Goal: Contribute content: Add original content to the website for others to see

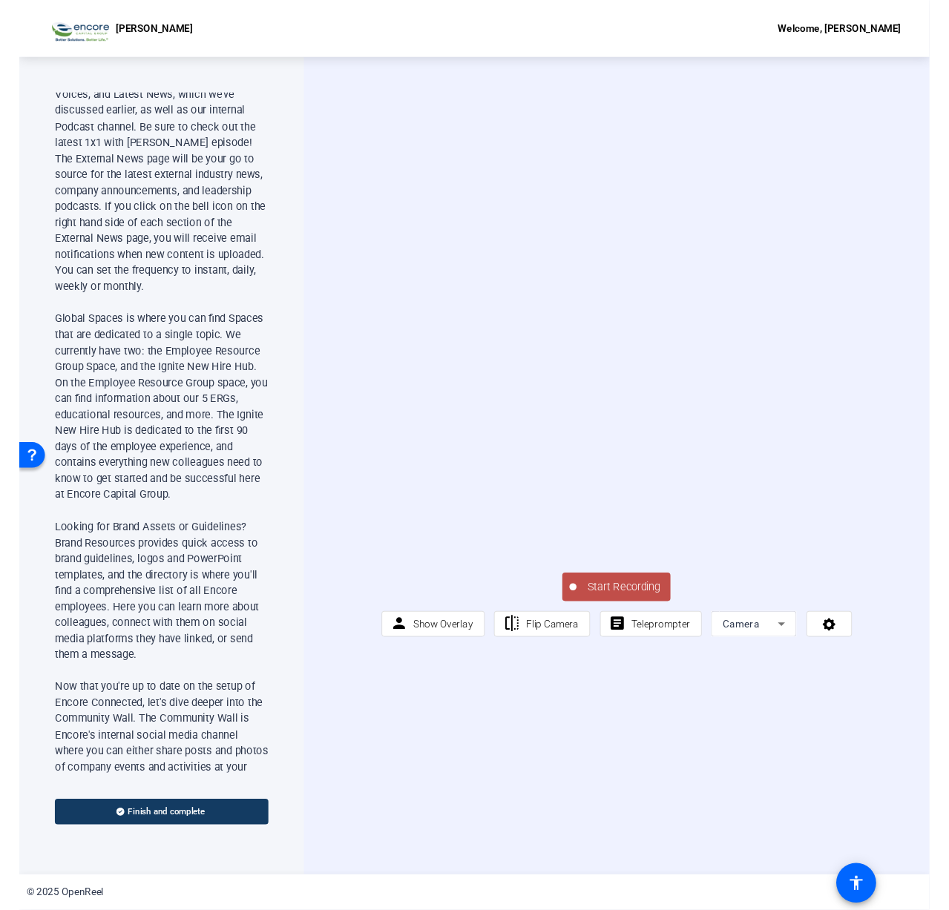
scroll to position [890, 0]
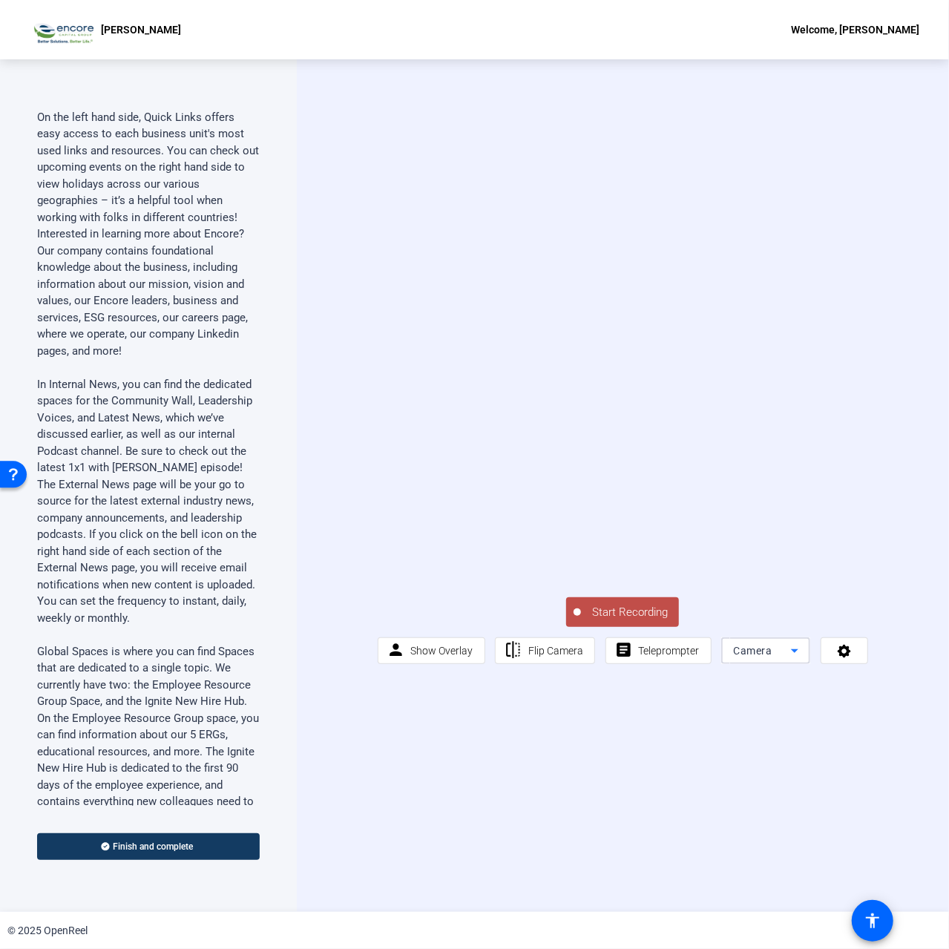
click at [769, 660] on div "Camera" at bounding box center [762, 651] width 58 height 18
click at [771, 724] on mat-option "Screen" at bounding box center [765, 727] width 89 height 30
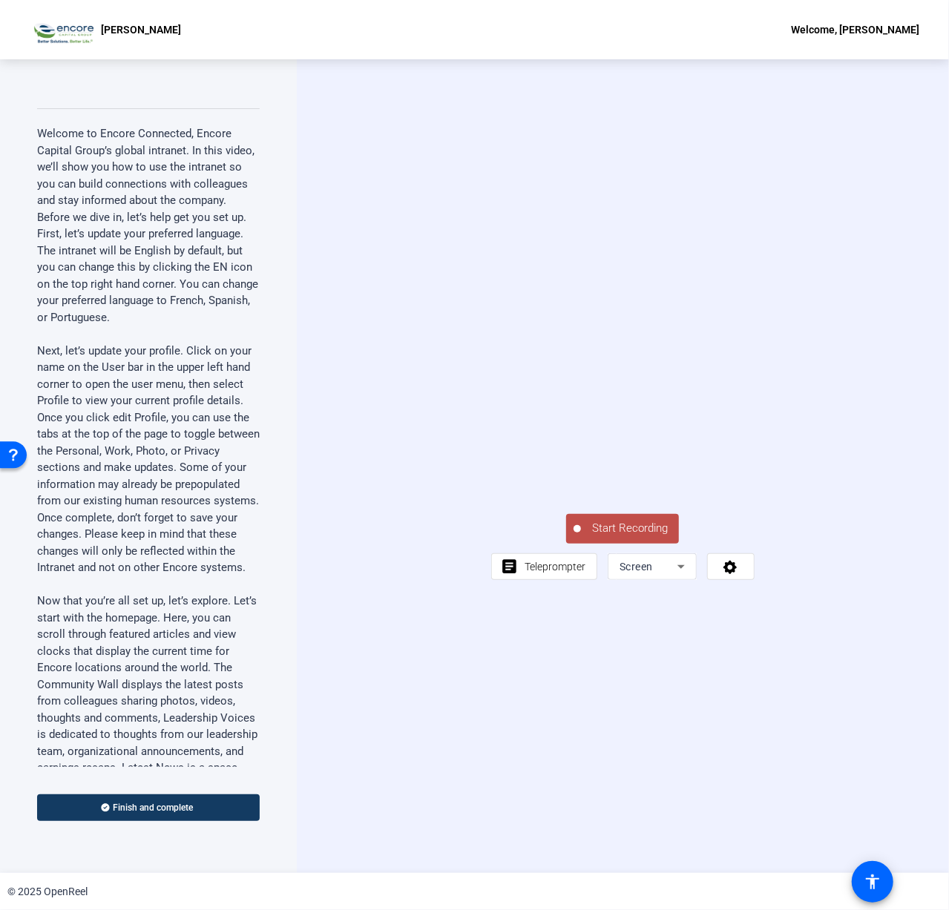
scroll to position [0, 0]
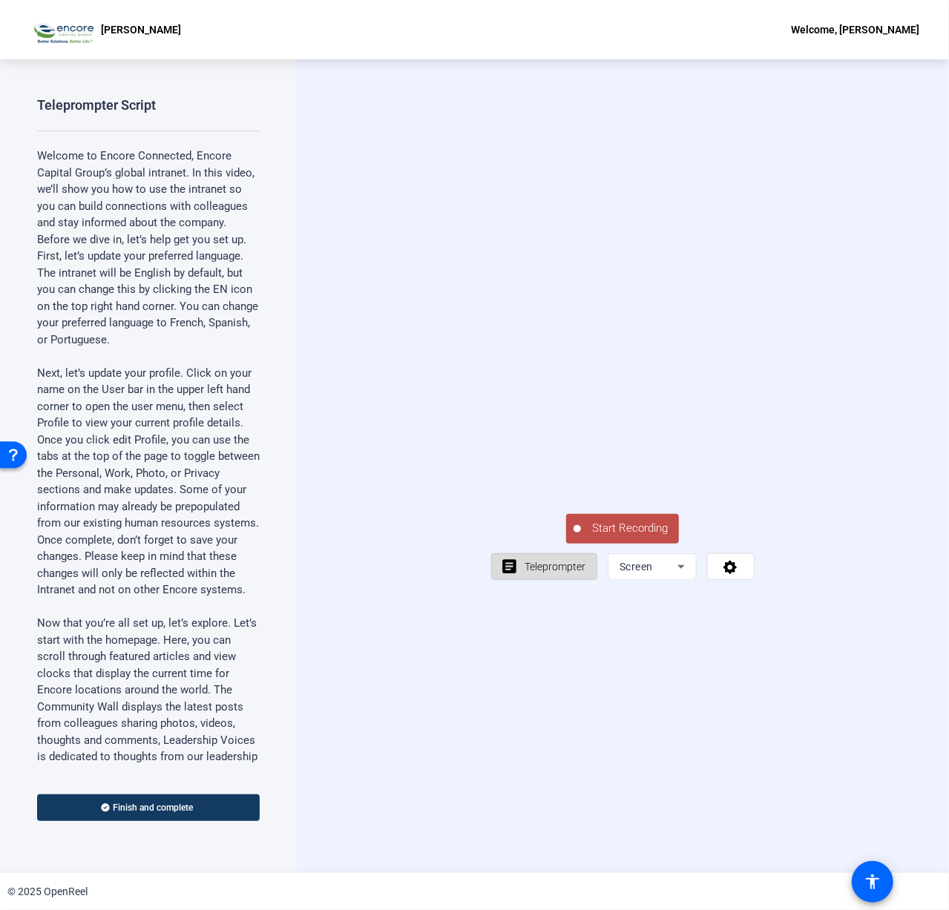
click at [546, 585] on span at bounding box center [544, 567] width 105 height 36
click at [547, 573] on span "Teleprompter" at bounding box center [555, 567] width 61 height 12
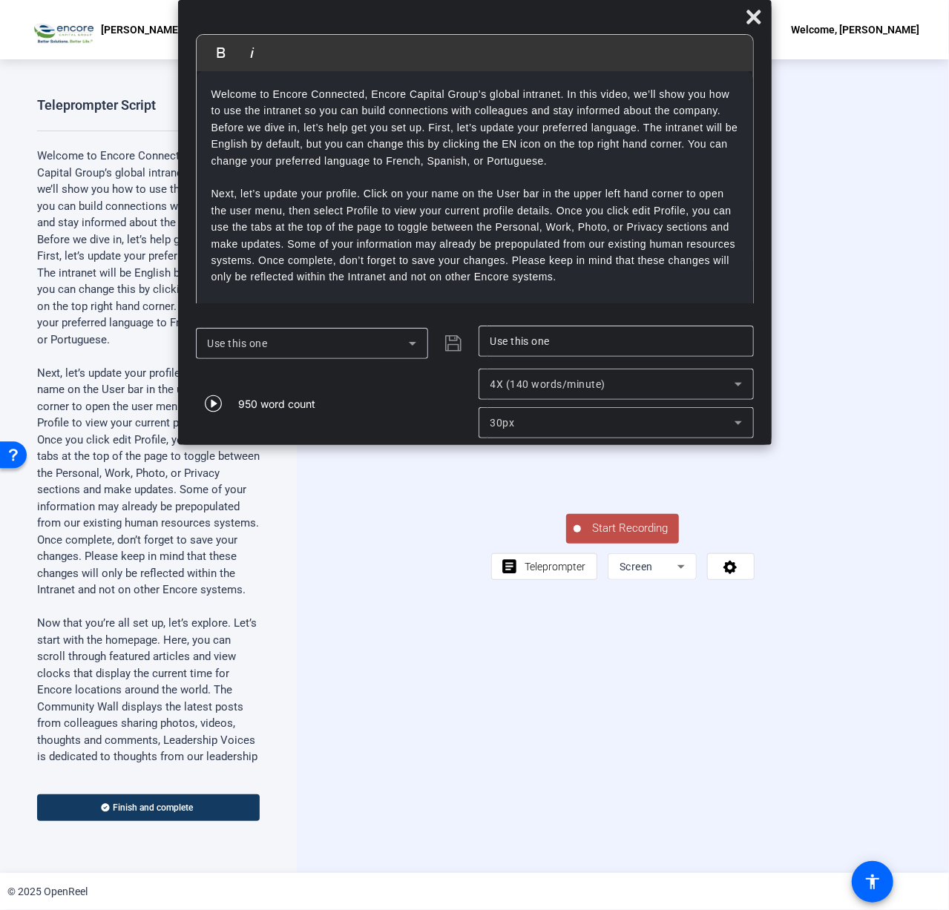
click at [605, 537] on span "Start Recording" at bounding box center [630, 528] width 98 height 17
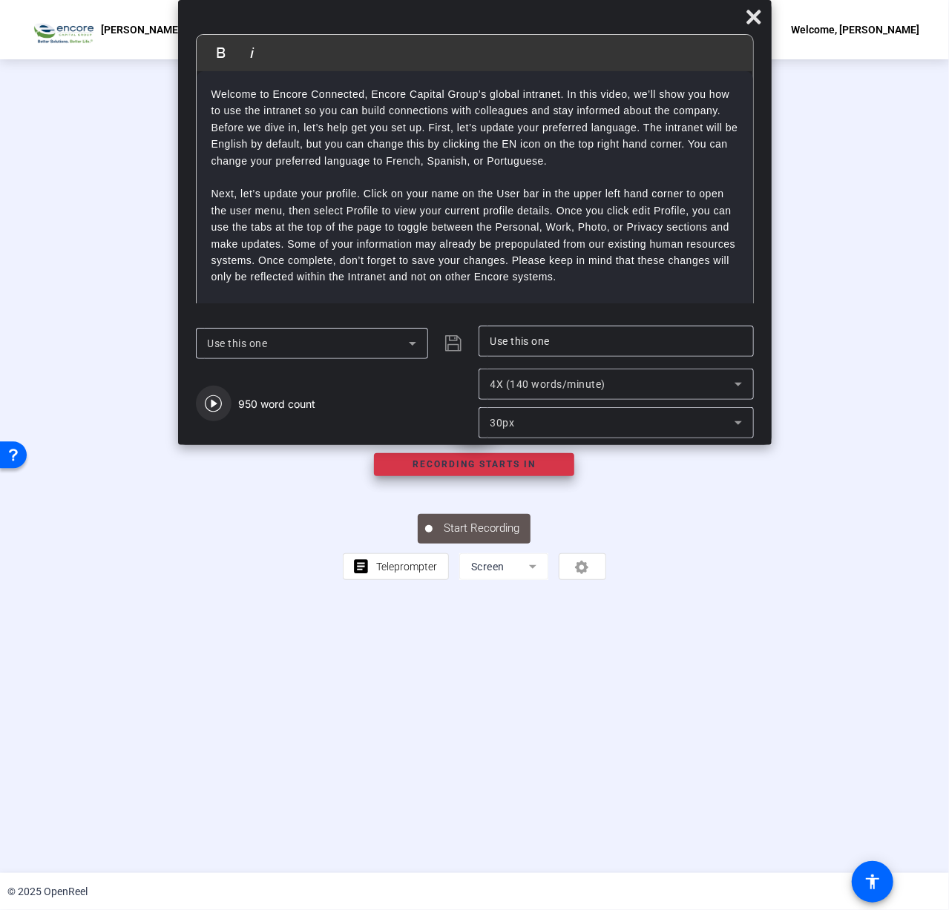
click at [221, 400] on icon "button" at bounding box center [214, 404] width 18 height 18
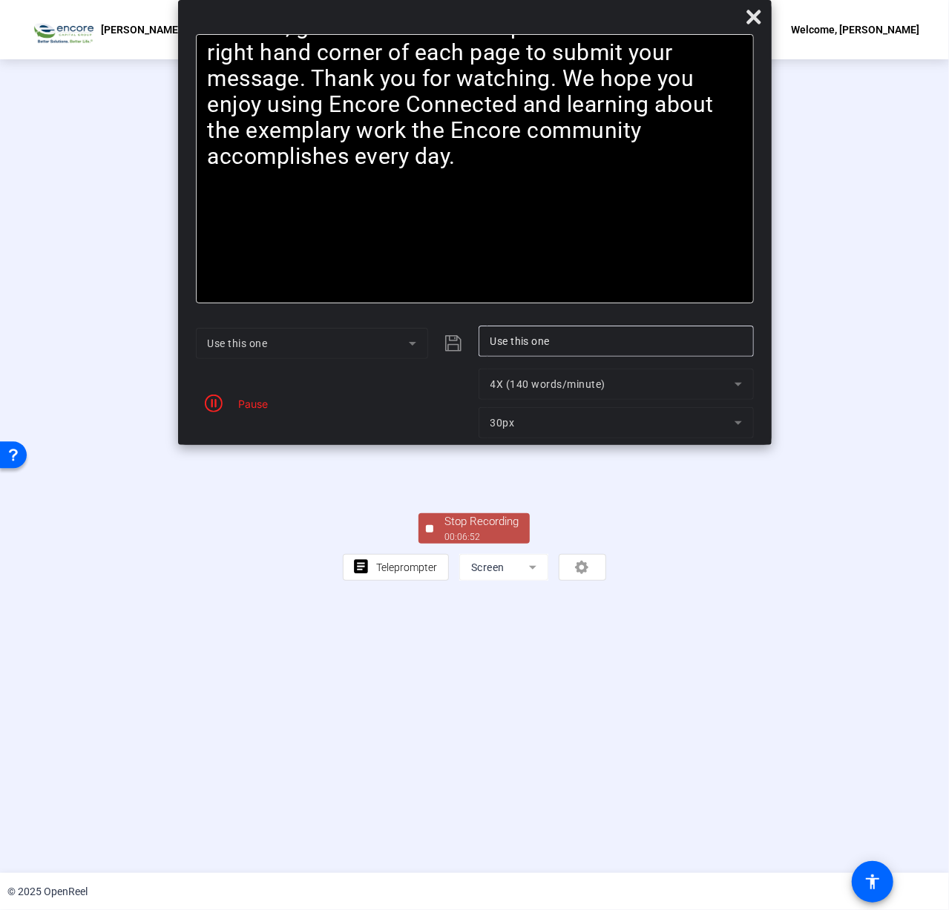
click at [484, 544] on div "00:06:52" at bounding box center [481, 537] width 74 height 13
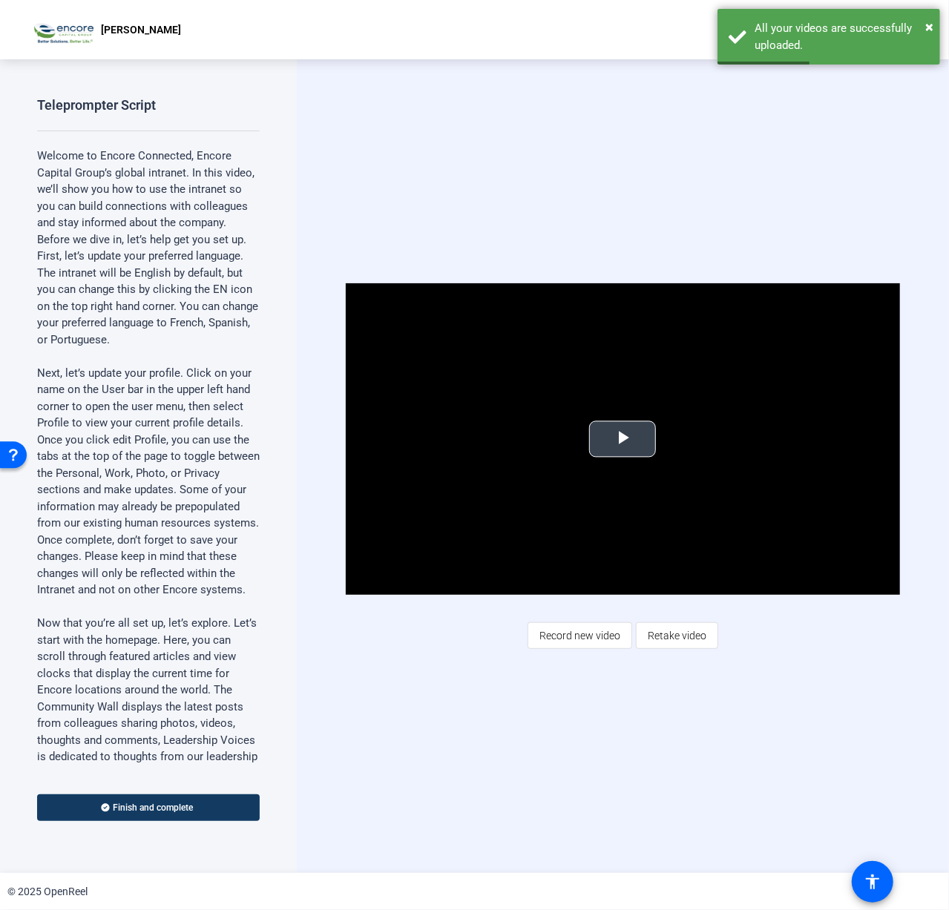
click at [623, 439] on span "Video Player" at bounding box center [623, 439] width 0 height 0
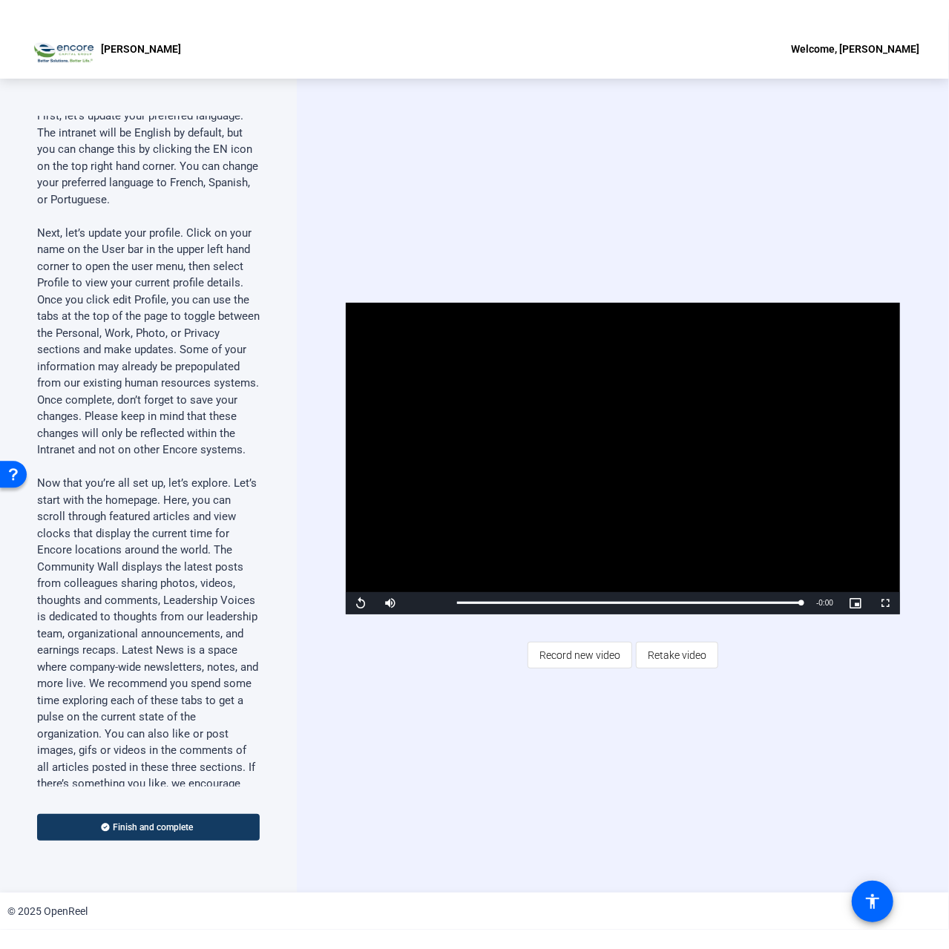
scroll to position [223, 0]
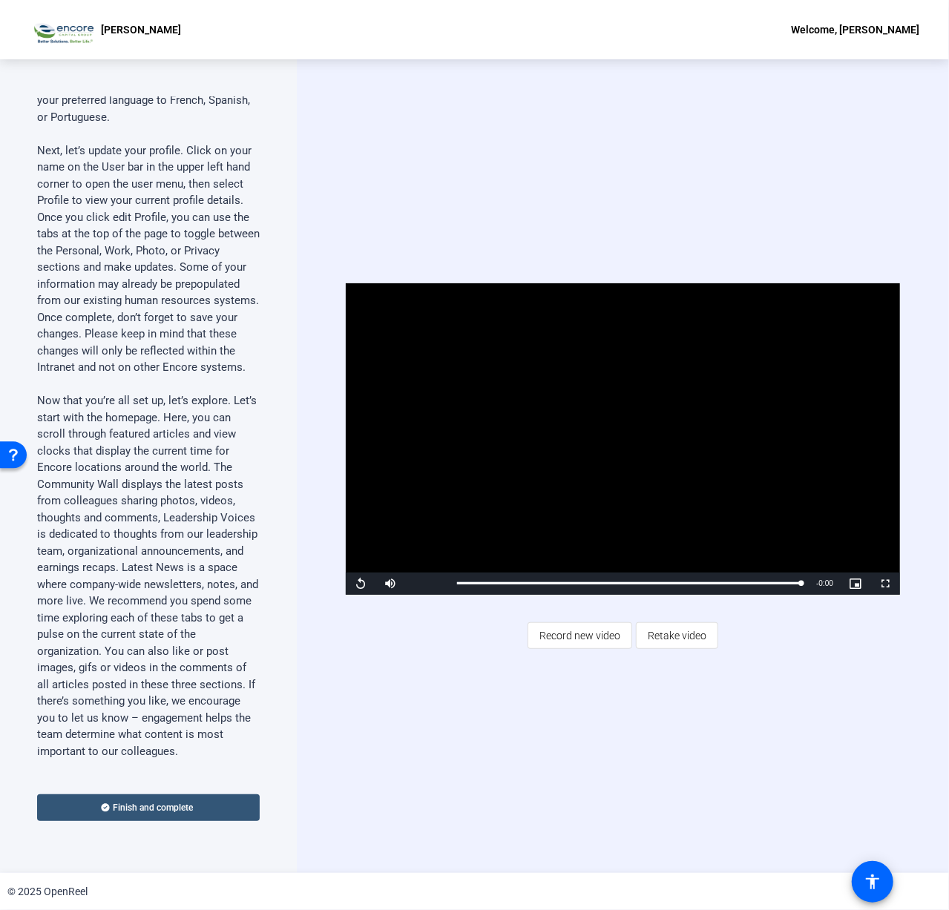
click at [196, 800] on span at bounding box center [148, 808] width 223 height 36
